Goal: Task Accomplishment & Management: Complete application form

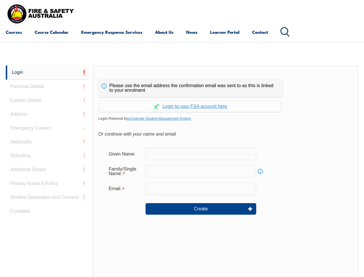
scroll to position [136, 0]
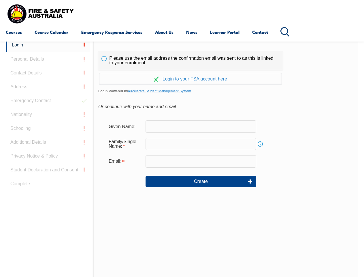
click at [182, 70] on div "Continue with Google Continue with Apple Continue with Facebook Continue with a…" at bounding box center [190, 77] width 185 height 15
click at [182, 157] on input "email" at bounding box center [201, 161] width 111 height 12
click at [48, 45] on link "Login" at bounding box center [48, 45] width 84 height 14
click at [48, 59] on div "Login Personal Details Contact Details Address Emergency Contact Nationality Sc…" at bounding box center [49, 182] width 87 height 288
click at [48, 73] on div "Login Personal Details Contact Details Address Emergency Contact Nationality Sc…" at bounding box center [49, 182] width 87 height 288
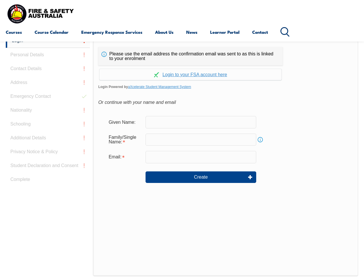
click at [48, 87] on div "Login Personal Details Contact Details Address Emergency Contact Nationality Sc…" at bounding box center [49, 178] width 87 height 288
click at [48, 101] on div "Login Personal Details Contact Details Address Emergency Contact Nationality Sc…" at bounding box center [49, 178] width 87 height 288
click at [48, 115] on div "Login Personal Details Contact Details Address Emergency Contact Nationality Sc…" at bounding box center [49, 178] width 87 height 288
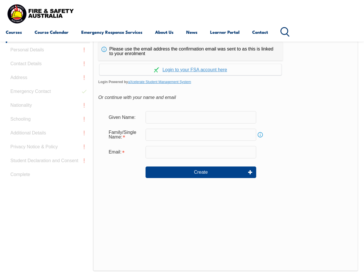
click at [48, 128] on div "Login Personal Details Contact Details Address Emergency Contact Nationality Sc…" at bounding box center [49, 173] width 87 height 288
click at [48, 142] on div "Login Personal Details Contact Details Address Emergency Contact Nationality Sc…" at bounding box center [49, 173] width 87 height 288
